Goal: Use online tool/utility: Use online tool/utility

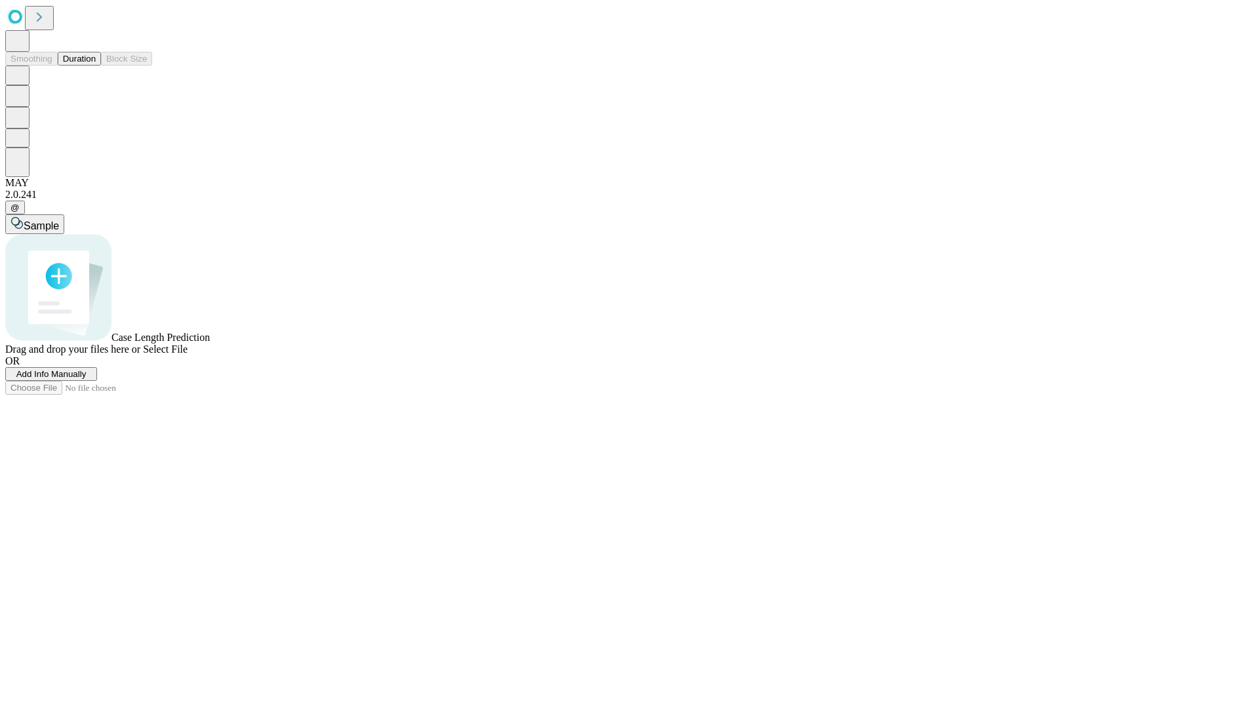
click at [96, 66] on button "Duration" at bounding box center [79, 59] width 43 height 14
click at [59, 220] on span "Sample" at bounding box center [41, 225] width 35 height 11
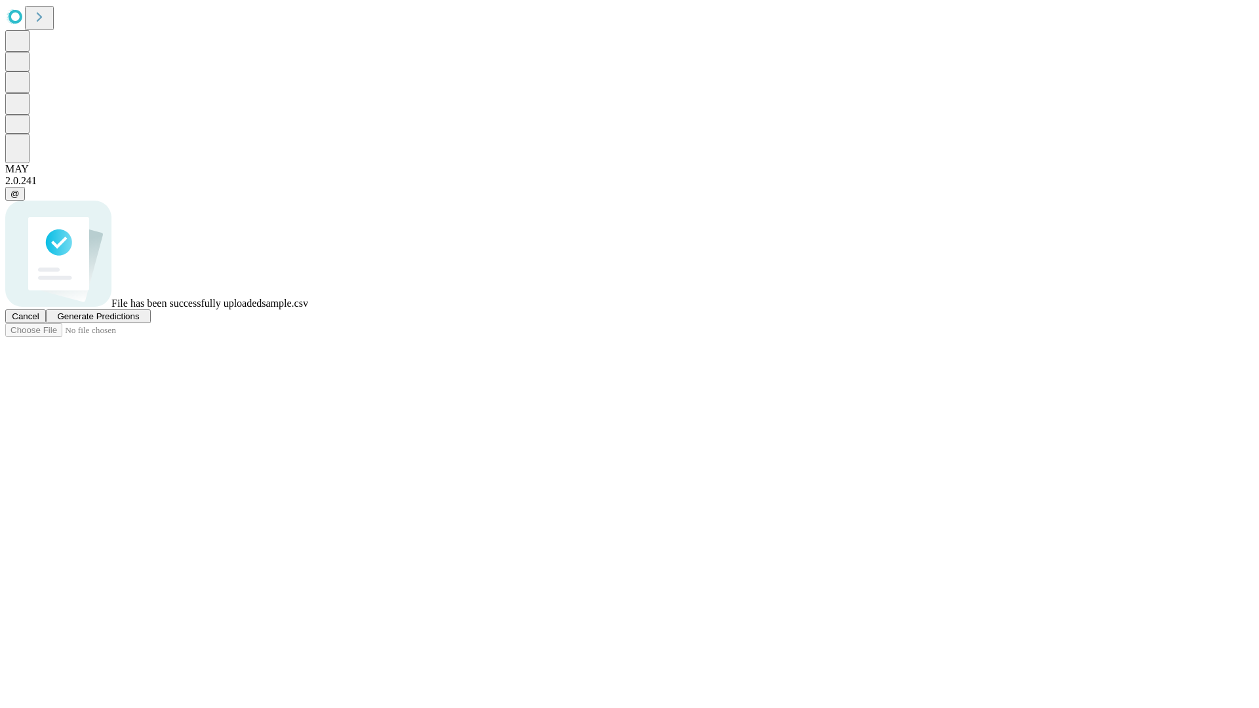
click at [139, 321] on span "Generate Predictions" at bounding box center [98, 317] width 82 height 10
